Goal: Task Accomplishment & Management: Manage account settings

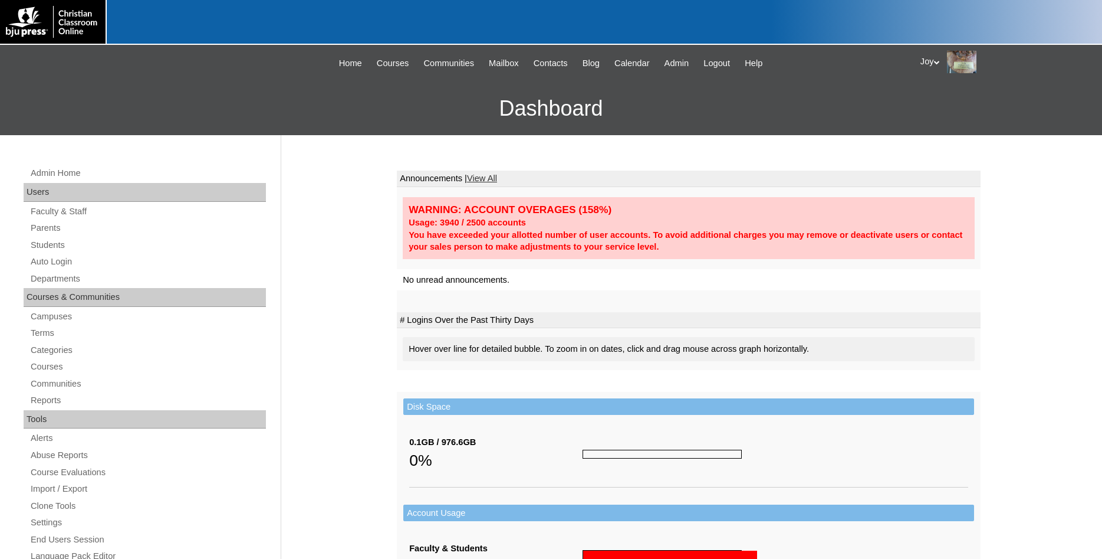
click at [49, 237] on div "Admin Home Users Faculty & Staff Parents Students Auto Login Departments Course…" at bounding box center [146, 547] width 257 height 763
click at [47, 240] on link "Students" at bounding box center [147, 245] width 237 height 15
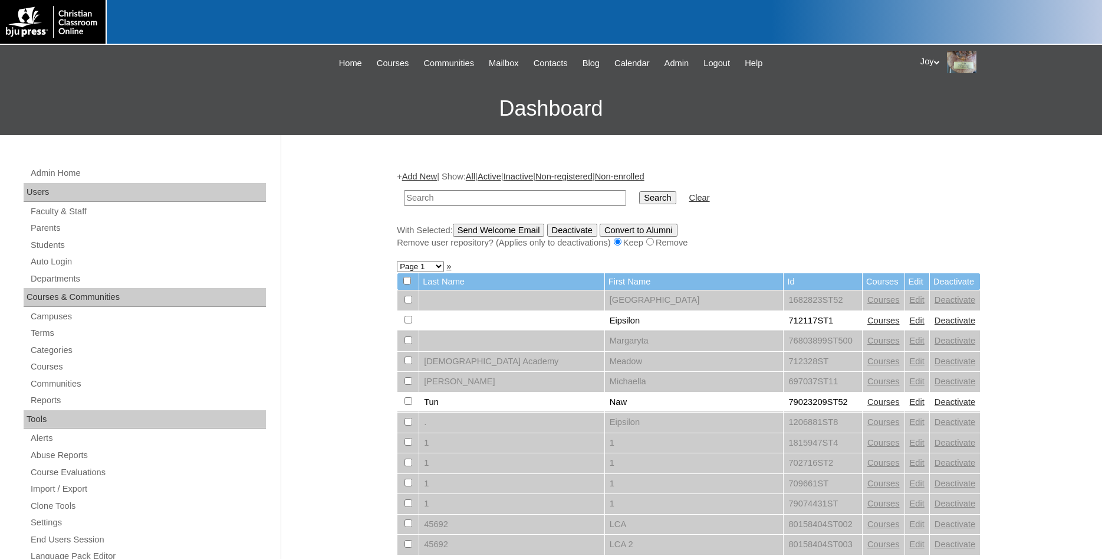
click at [471, 201] on input "text" at bounding box center [515, 198] width 222 height 16
type input "[PERSON_NAME]"
click at [639, 191] on input "Search" at bounding box center [657, 197] width 37 height 13
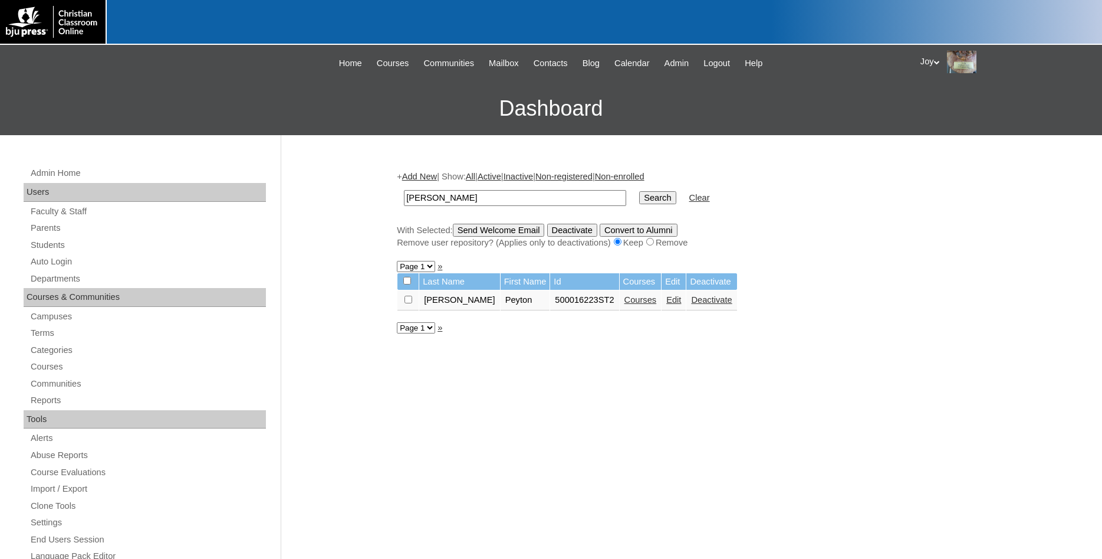
click at [667, 304] on link "Edit" at bounding box center [674, 299] width 15 height 9
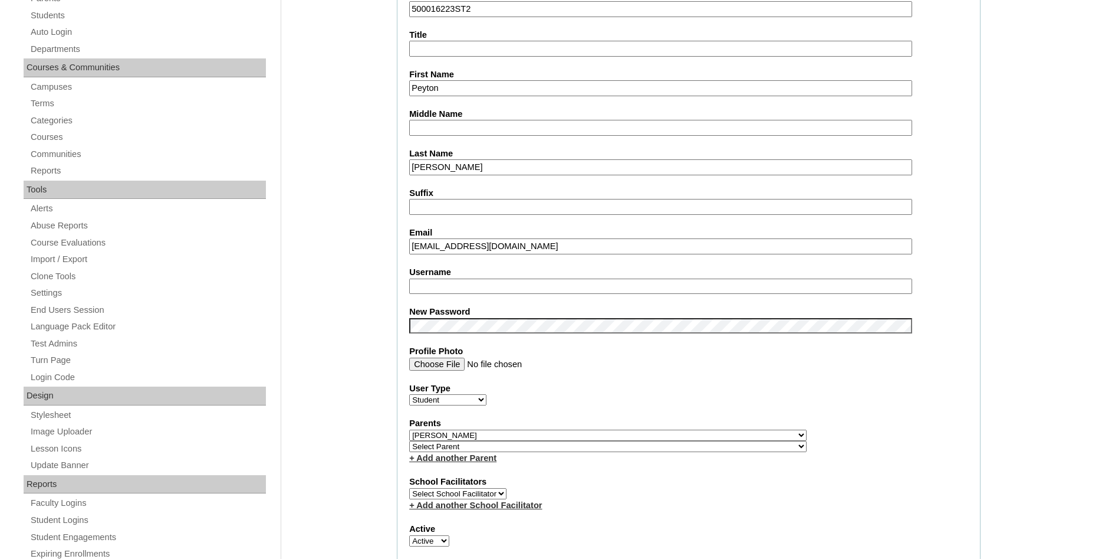
scroll to position [241, 0]
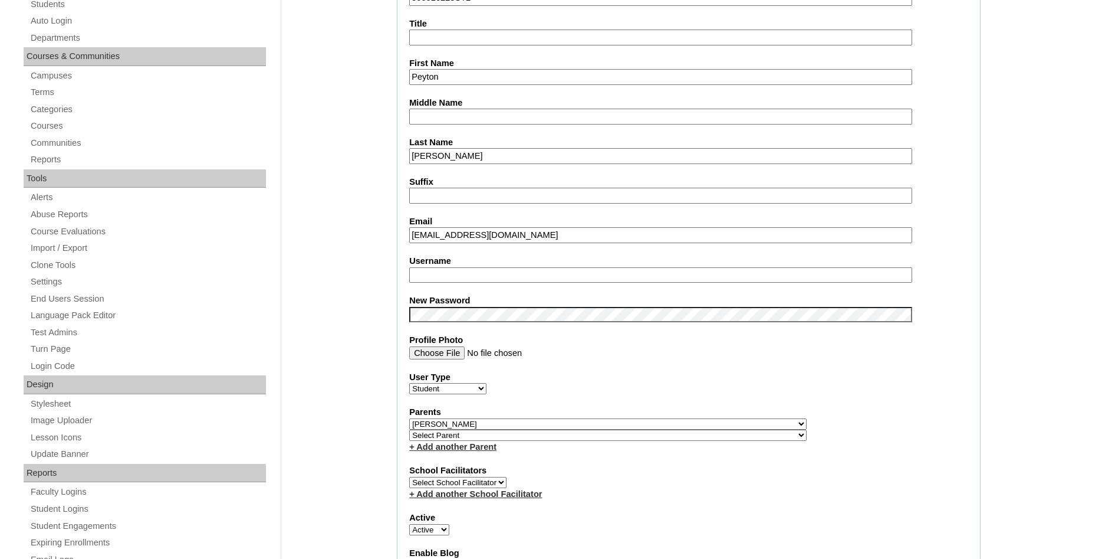
drag, startPoint x: 527, startPoint y: 231, endPoint x: 493, endPoint y: 237, distance: 34.1
drag, startPoint x: 519, startPoint y: 238, endPoint x: 434, endPoint y: 231, distance: 85.2
click at [416, 227] on input "kdmay12@icloud.com" at bounding box center [660, 235] width 503 height 16
click at [535, 234] on input "kdmay12@icloud.com" at bounding box center [660, 235] width 503 height 16
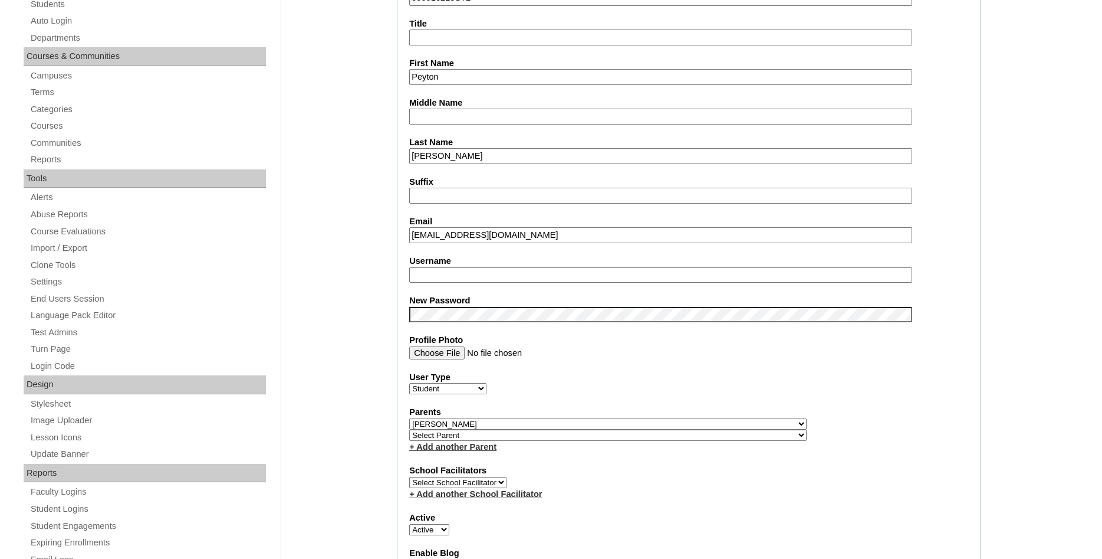
drag, startPoint x: 535, startPoint y: 234, endPoint x: 388, endPoint y: 231, distance: 147.5
click at [409, 229] on input "kdmay12@icloud.com" at bounding box center [660, 235] width 503 height 16
paste input "peytonchunn2007"
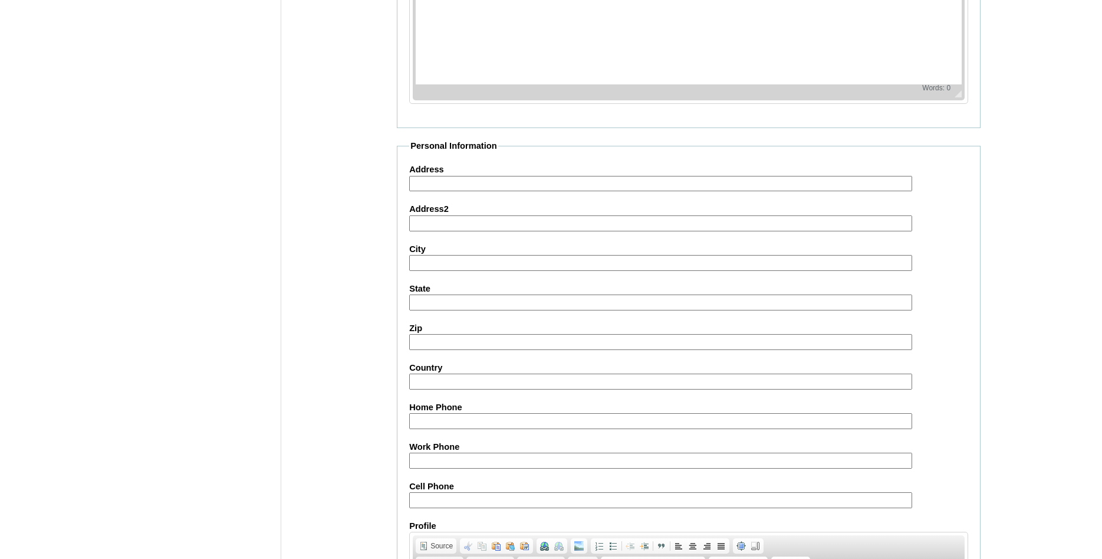
scroll to position [1259, 0]
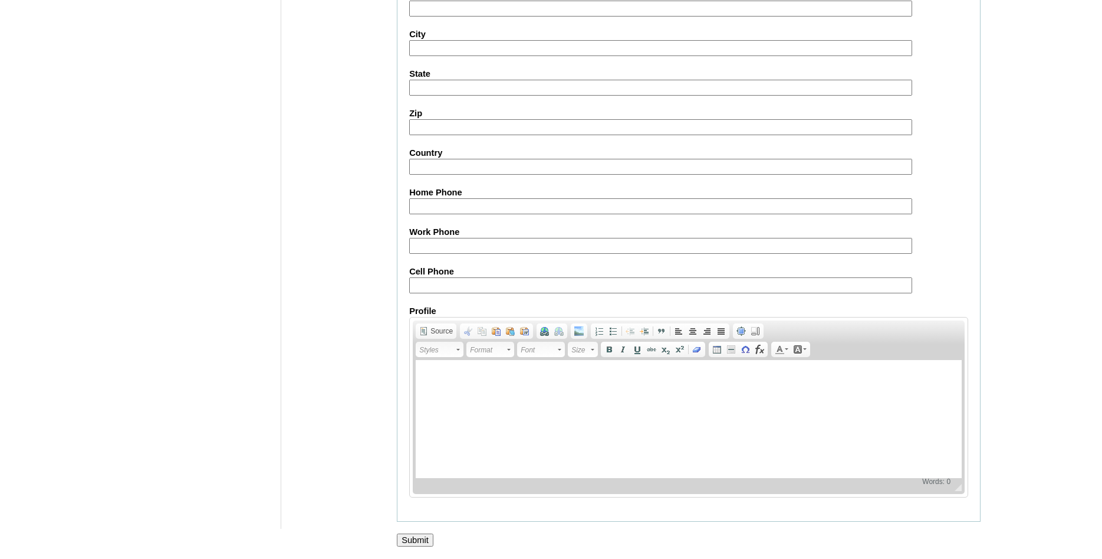
type input "peytonchunn2007@icloud.com"
click at [421, 537] on input "Submit" at bounding box center [415, 539] width 37 height 13
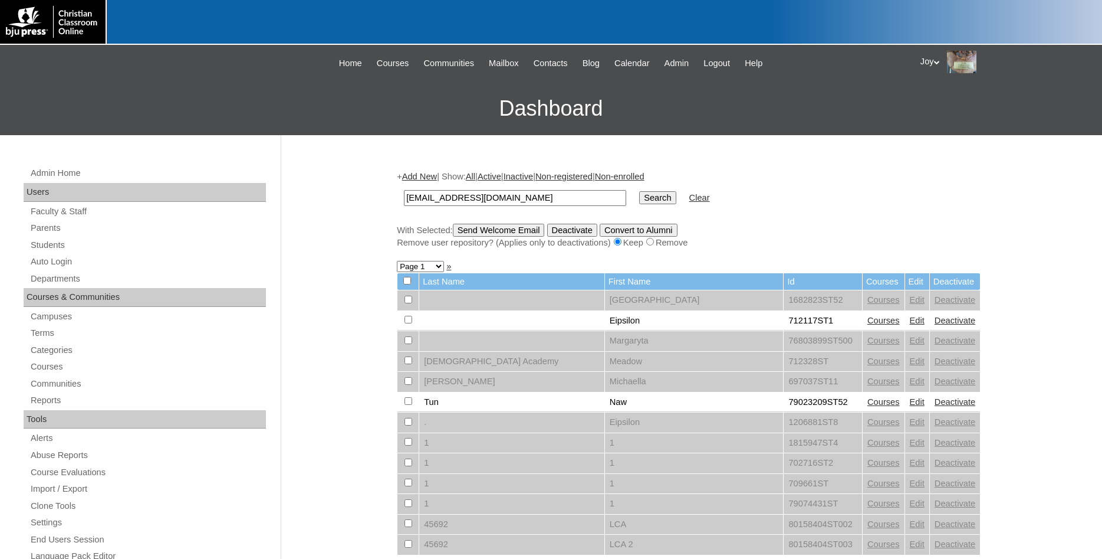
type input "[EMAIL_ADDRESS][DOMAIN_NAME]"
click at [651, 198] on input "Search" at bounding box center [657, 197] width 37 height 13
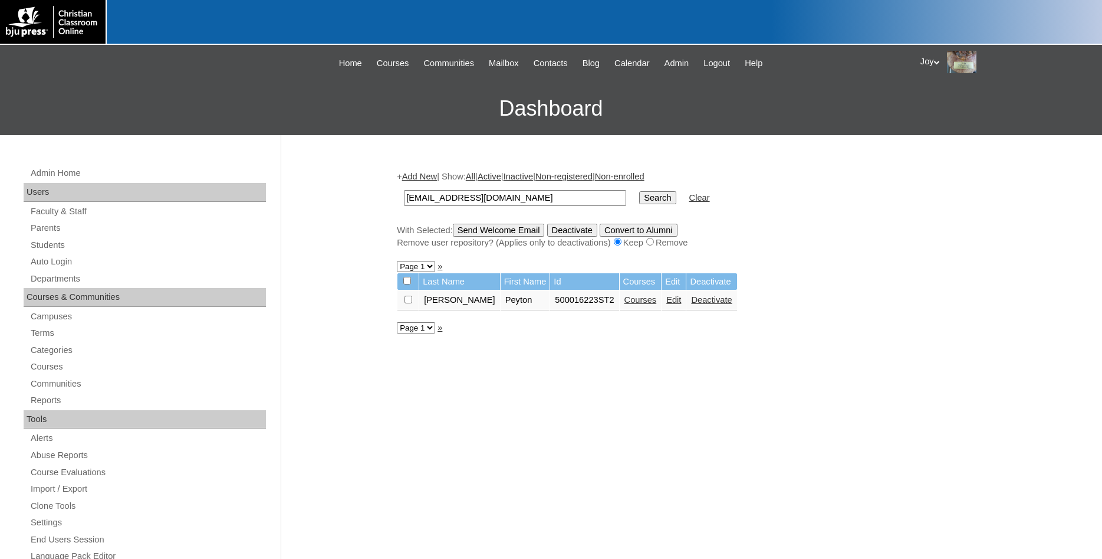
click at [412, 303] on input "checkbox" at bounding box center [409, 300] width 8 height 8
checkbox input "true"
click at [545, 232] on input "Send Welcome Email" at bounding box center [499, 230] width 92 height 13
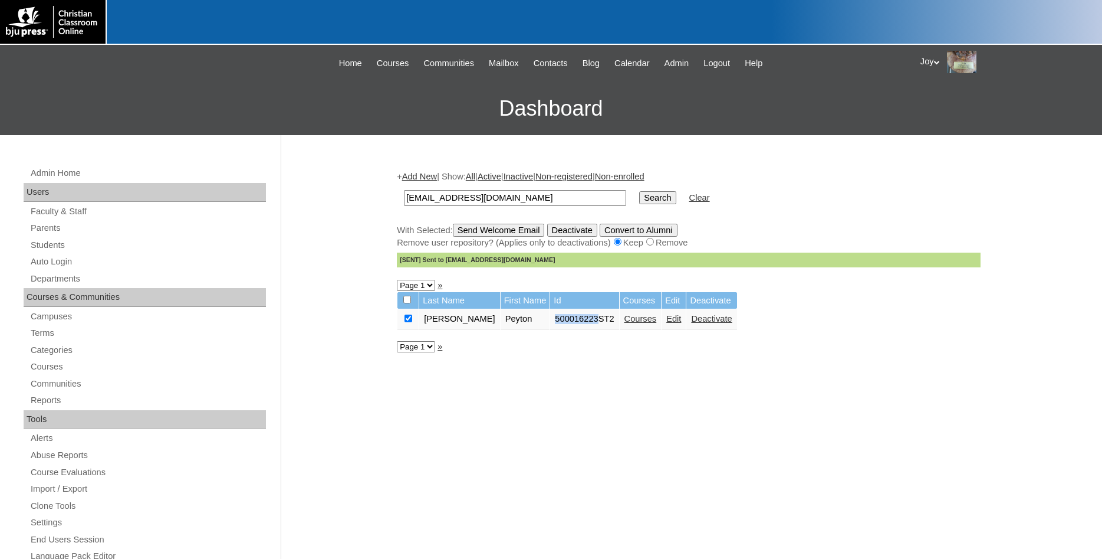
drag, startPoint x: 529, startPoint y: 323, endPoint x: 573, endPoint y: 323, distance: 43.7
click at [573, 323] on td "500016223ST2" at bounding box center [584, 319] width 68 height 20
copy td "500016223"
